Goal: Find specific page/section: Find specific page/section

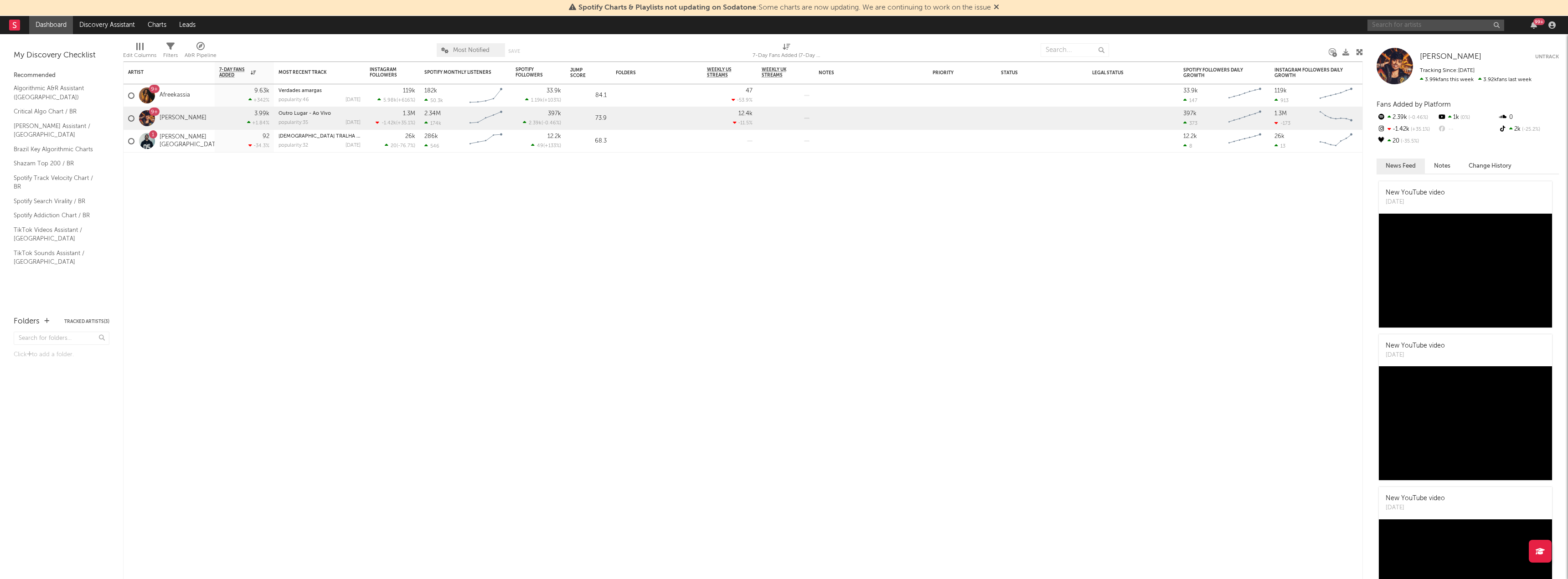
click at [1395, 28] on input "text" at bounding box center [1436, 25] width 137 height 12
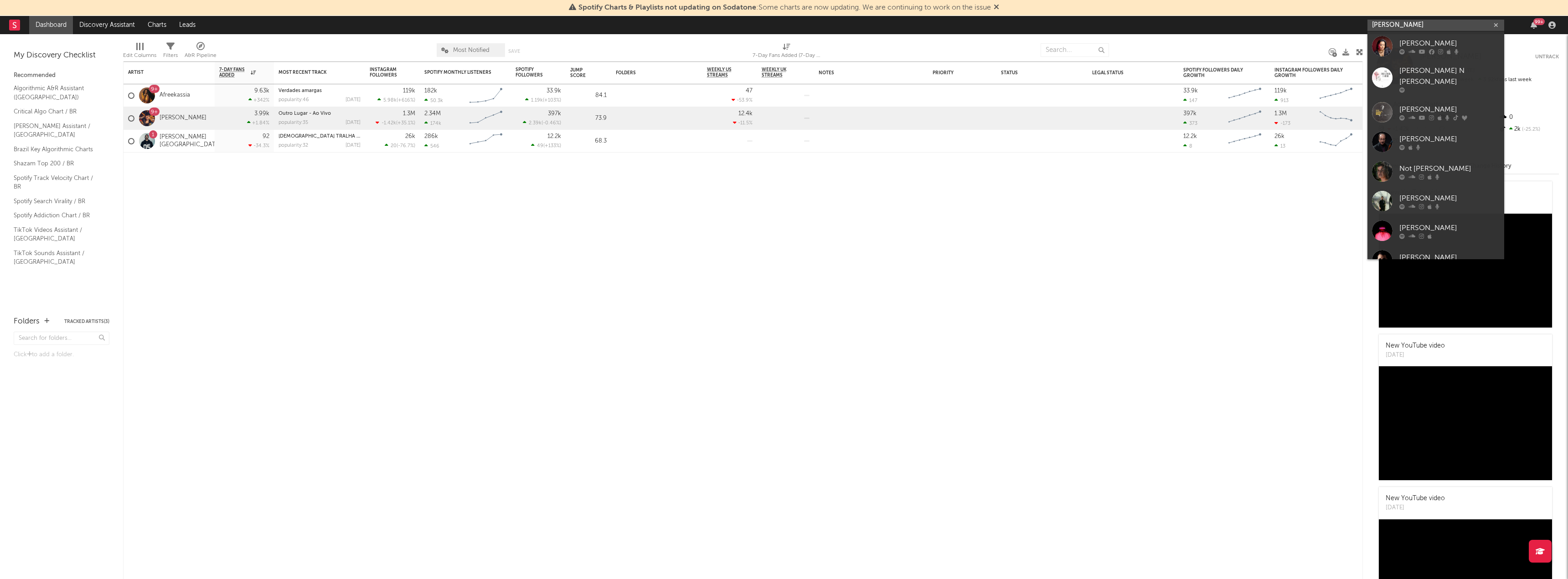
type input "[PERSON_NAME]"
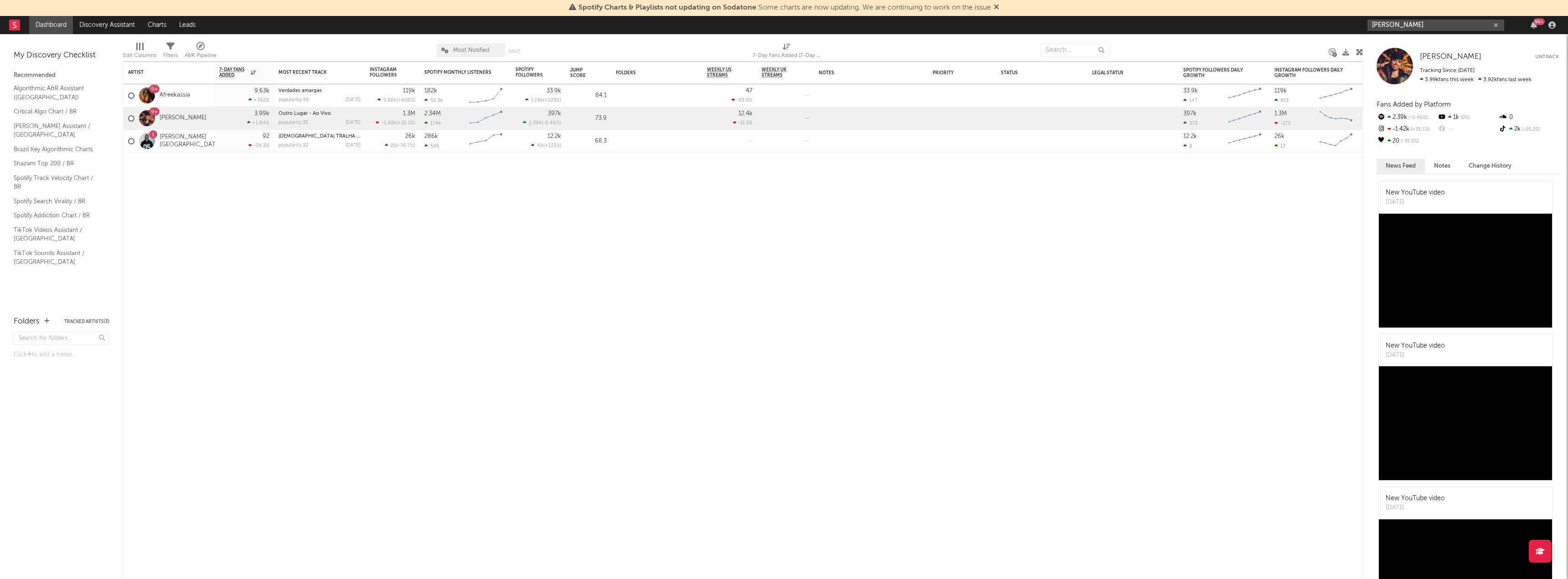
click at [1429, 28] on input "[PERSON_NAME]" at bounding box center [1436, 25] width 137 height 12
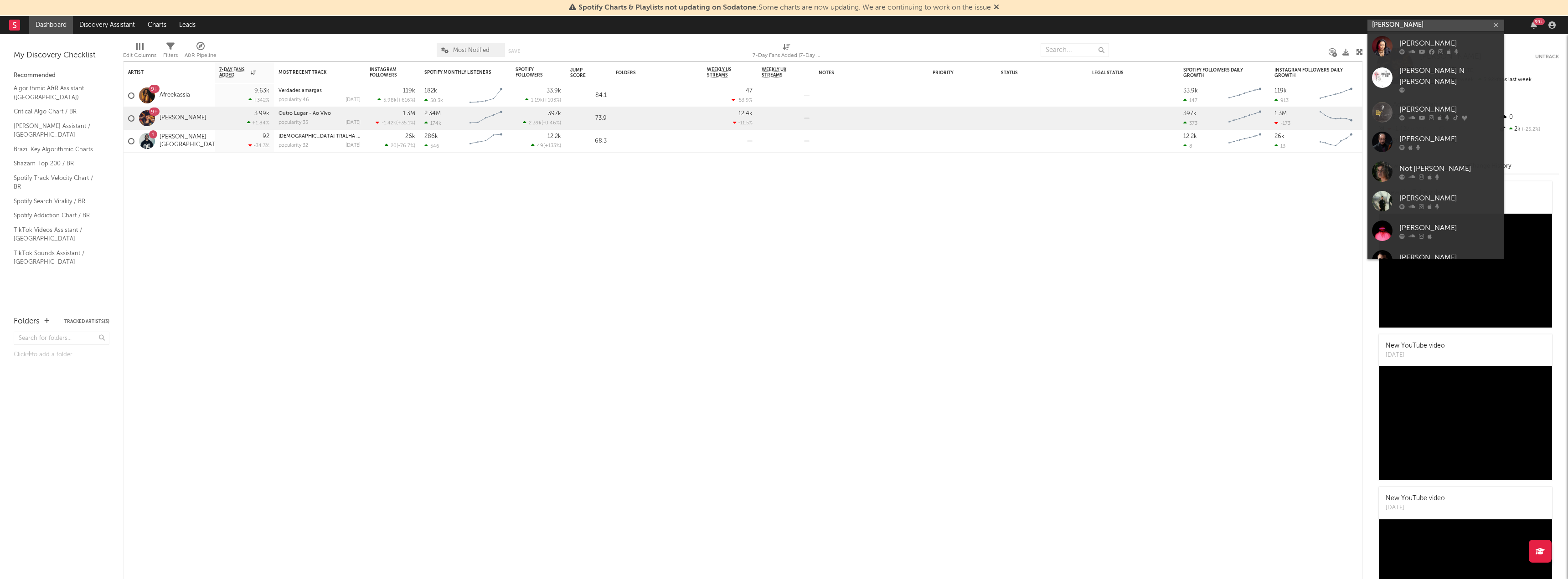
click at [1406, 23] on input "[PERSON_NAME]" at bounding box center [1436, 25] width 137 height 12
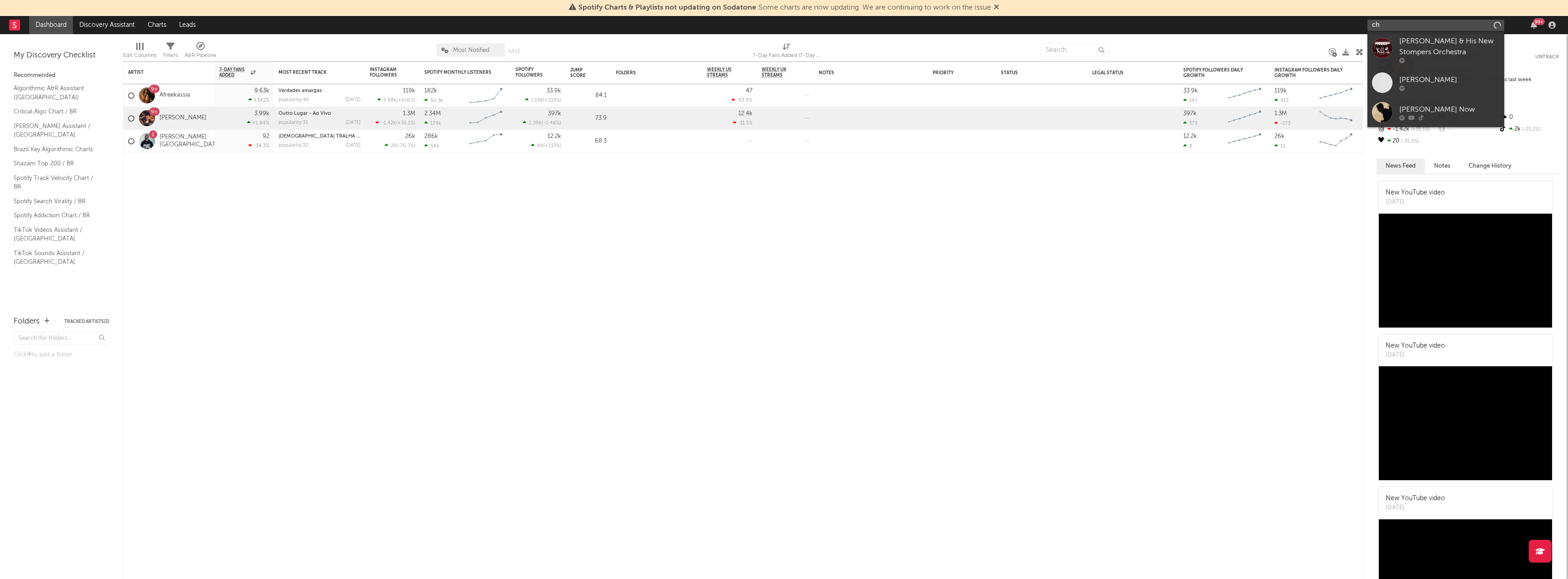
type input "c"
